Goal: Task Accomplishment & Management: Use online tool/utility

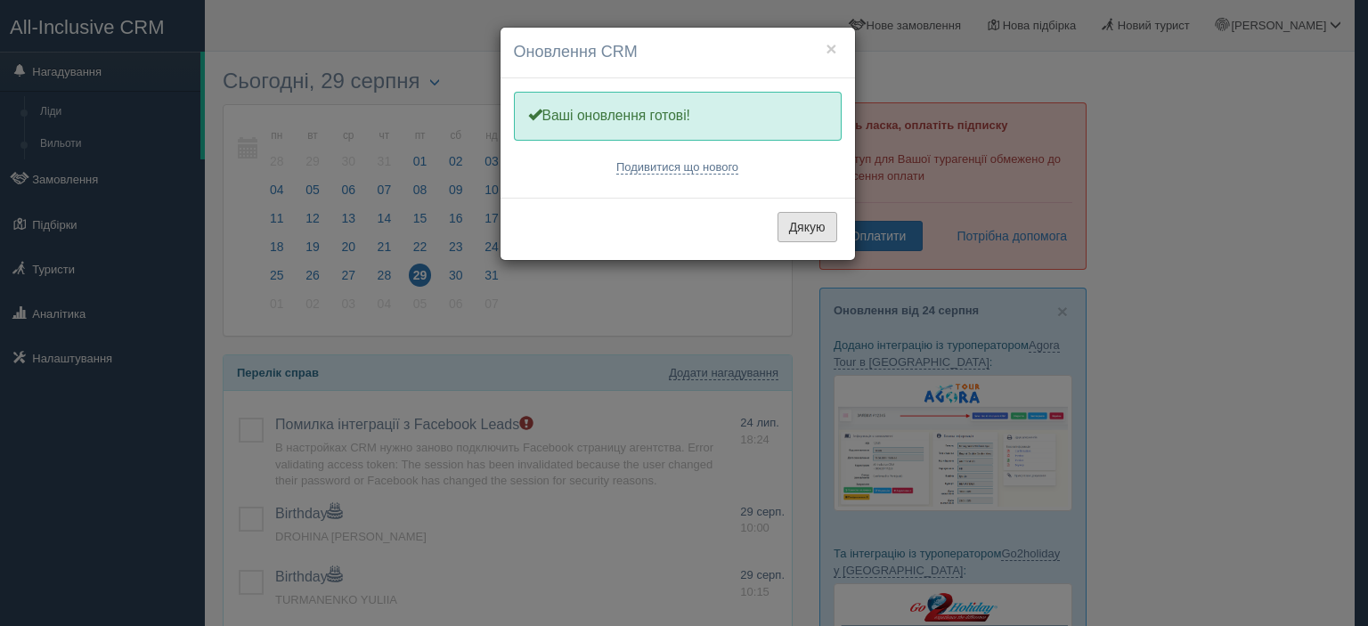
click at [787, 216] on button "Дякую" at bounding box center [808, 227] width 60 height 30
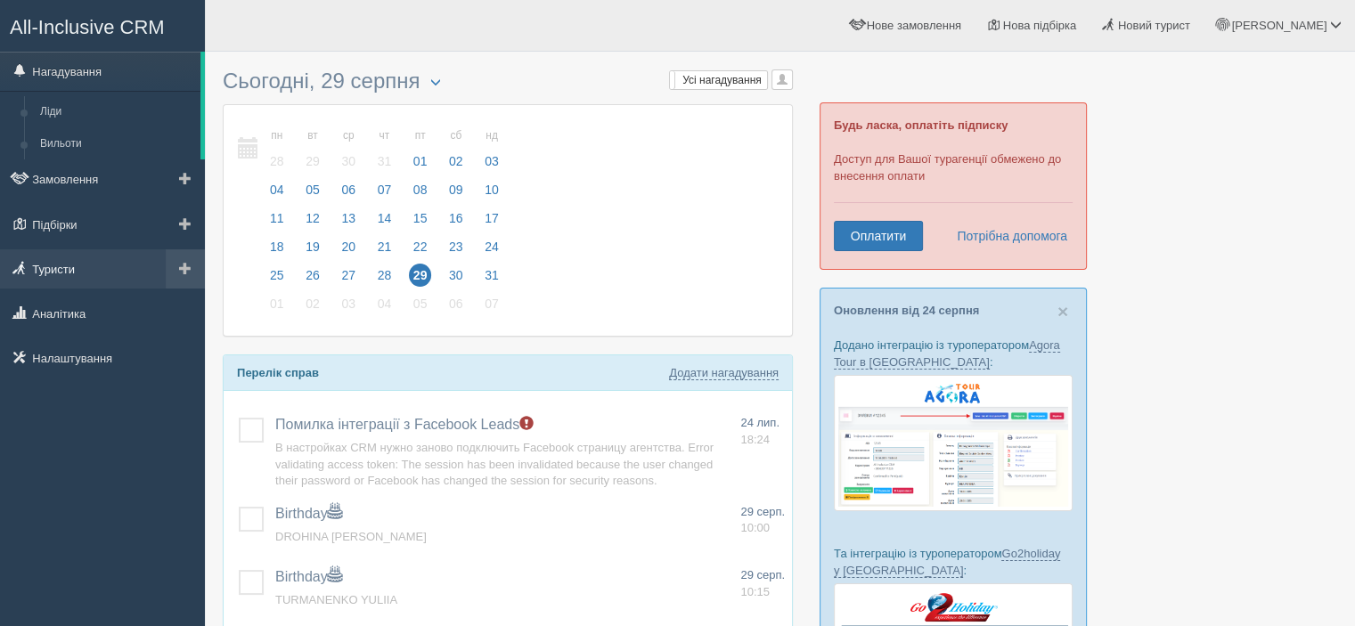
click at [58, 263] on link "Туристи" at bounding box center [102, 268] width 205 height 39
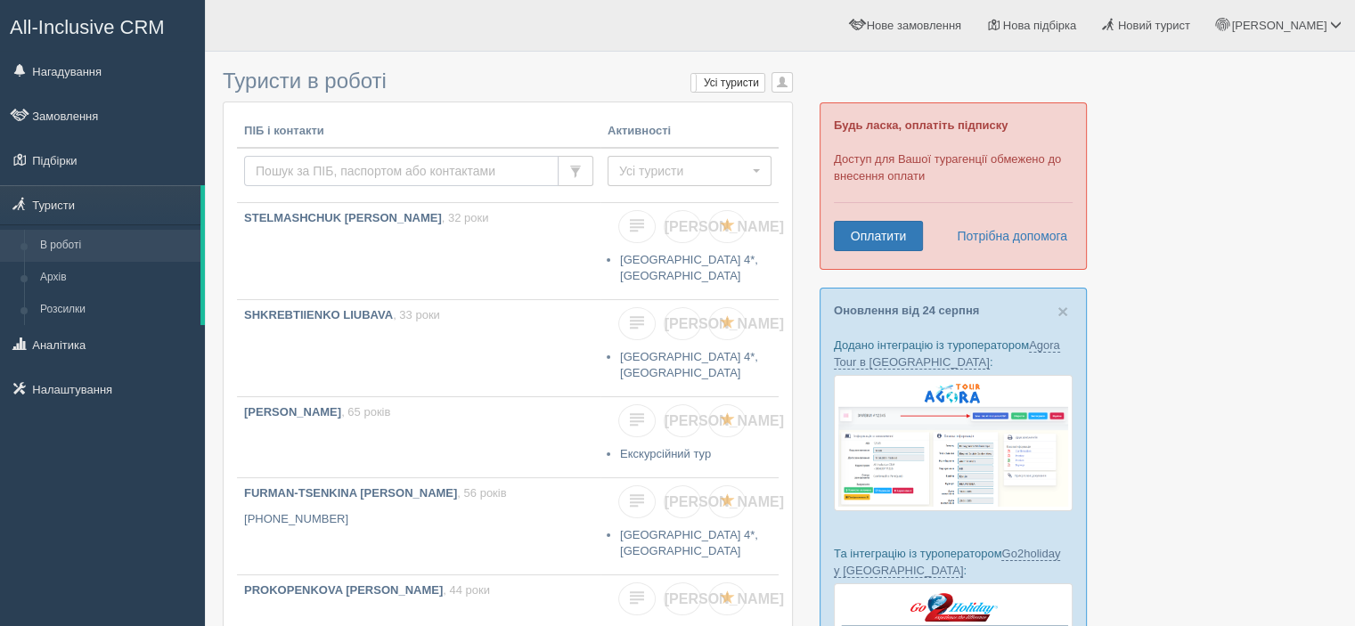
click at [333, 170] on input "text" at bounding box center [401, 171] width 314 height 30
type input "malinin"
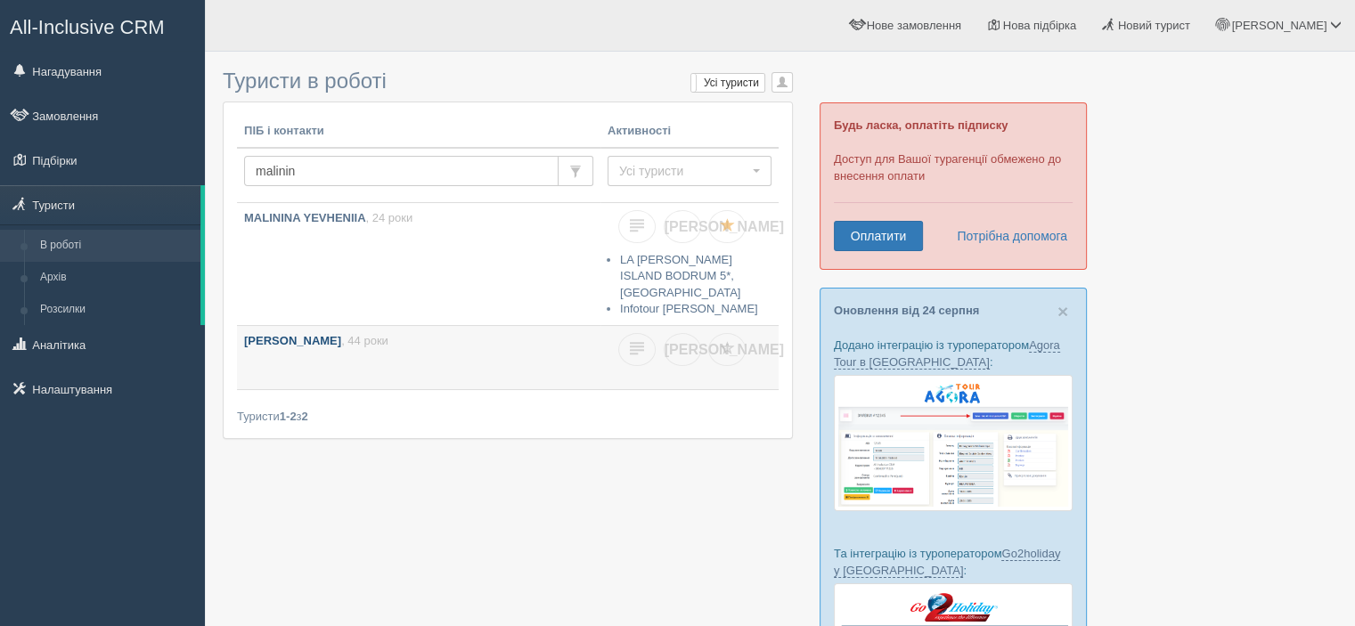
click at [385, 341] on link "MALININ VIKTOR , 44 роки" at bounding box center [418, 357] width 363 height 63
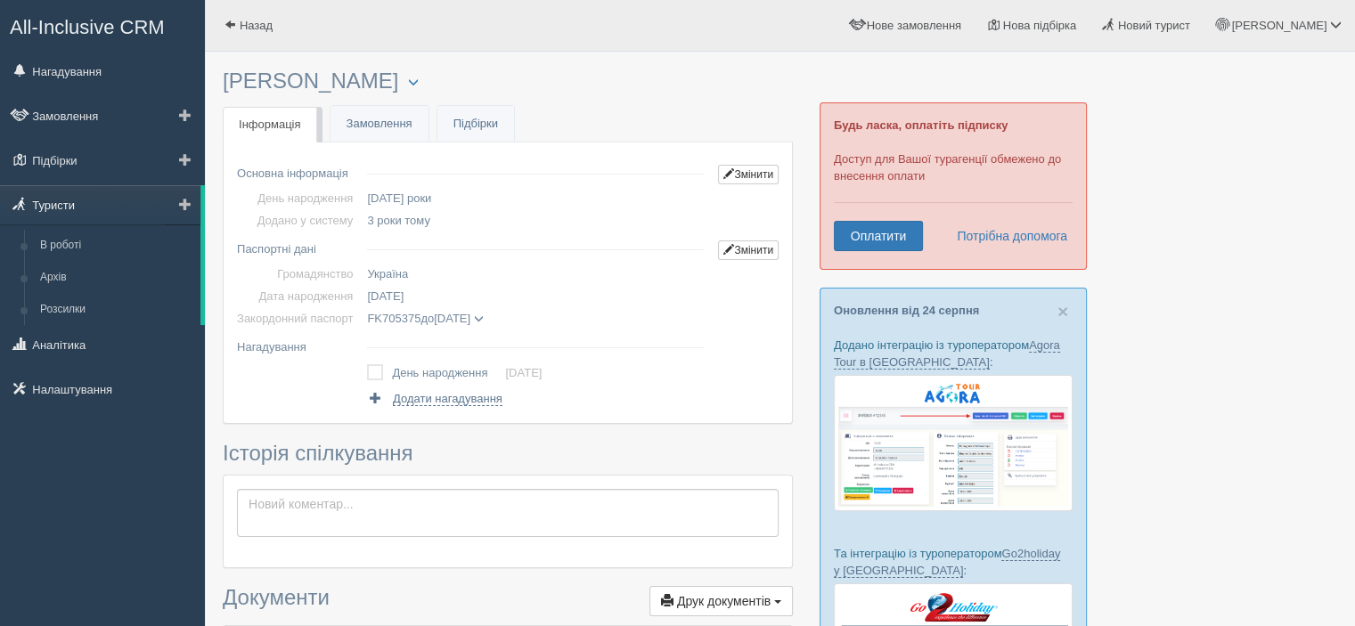
click at [59, 202] on link "Туристи" at bounding box center [100, 204] width 200 height 39
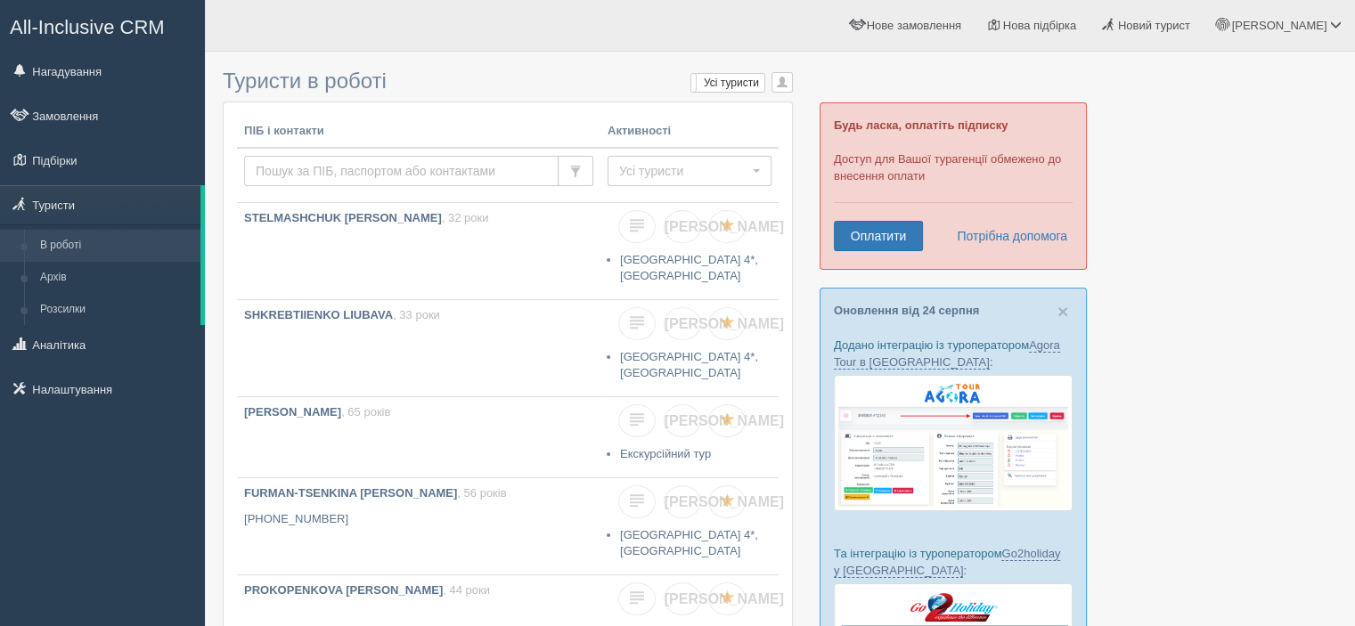
click at [330, 167] on input "text" at bounding box center [401, 171] width 314 height 30
type input "kyrp"
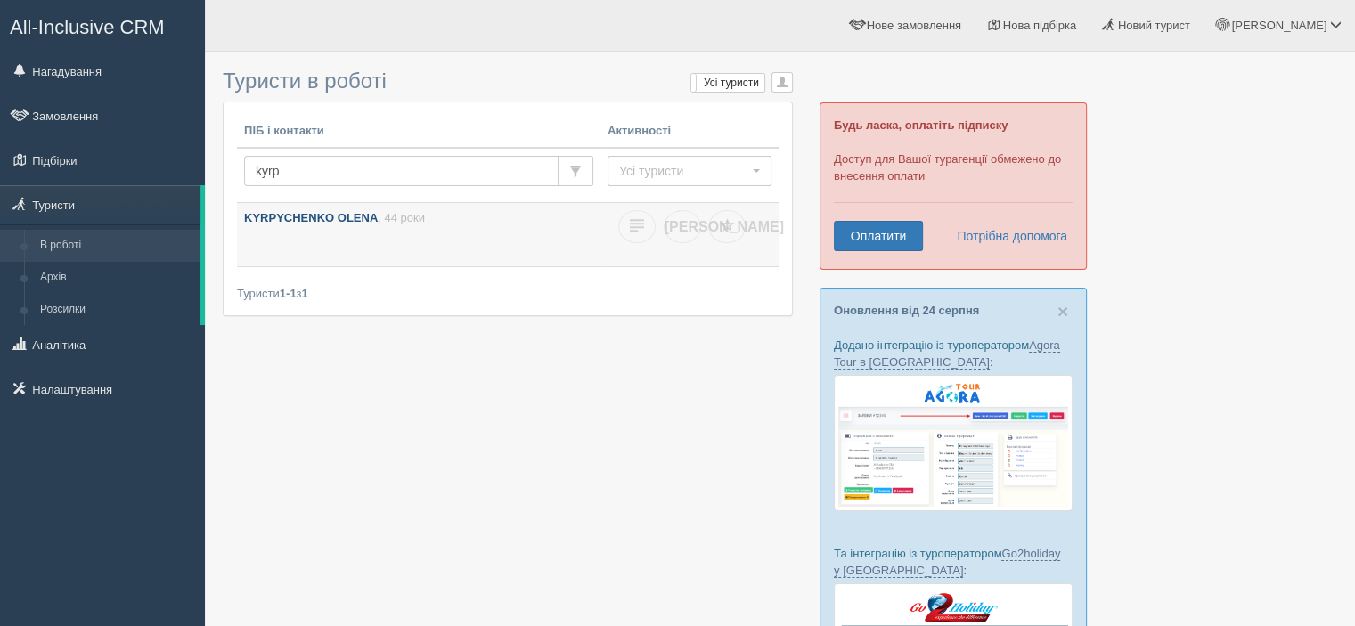
click at [342, 227] on link "KYRPYCHENKO [PERSON_NAME] , 44 роки" at bounding box center [418, 234] width 363 height 63
